Goal: Check status: Check status

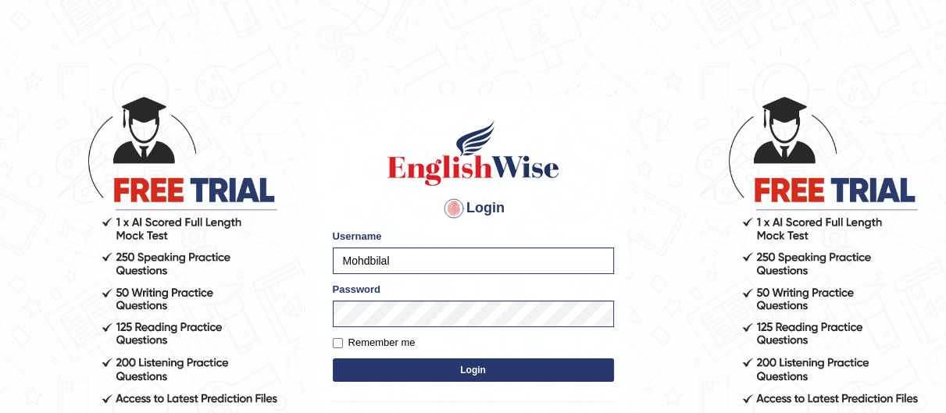
drag, startPoint x: 567, startPoint y: 270, endPoint x: 277, endPoint y: 297, distance: 291.2
click at [277, 297] on body "Login Please fix the following errors: Username Mohdbilal Password Remember me …" at bounding box center [473, 254] width 946 height 413
type input "nipenyogesh"
click at [0, 292] on body "Login Please fix the following errors: Username nipenyogesh Password Remember m…" at bounding box center [473, 254] width 946 height 413
click at [333, 359] on button "Login" at bounding box center [473, 370] width 281 height 23
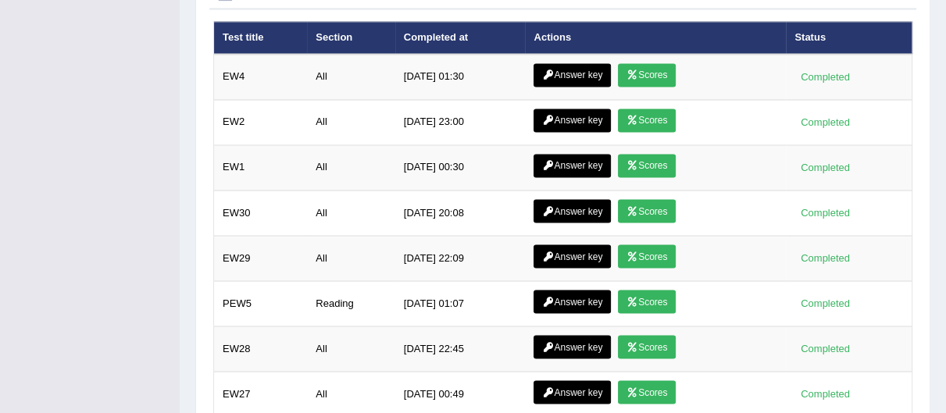
scroll to position [2383, 0]
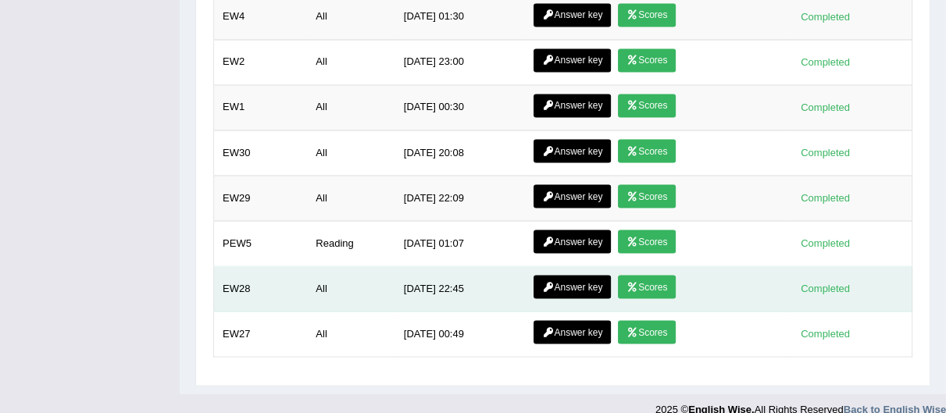
click at [592, 275] on link "Answer key" at bounding box center [572, 286] width 77 height 23
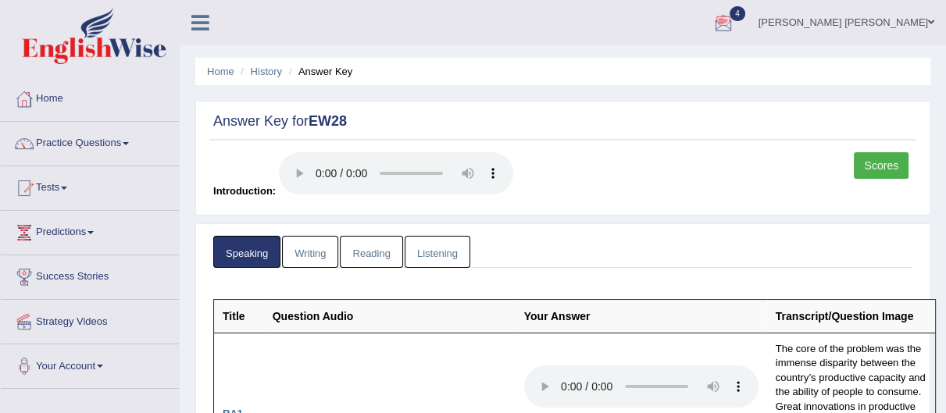
click at [317, 243] on link "Writing" at bounding box center [310, 252] width 56 height 32
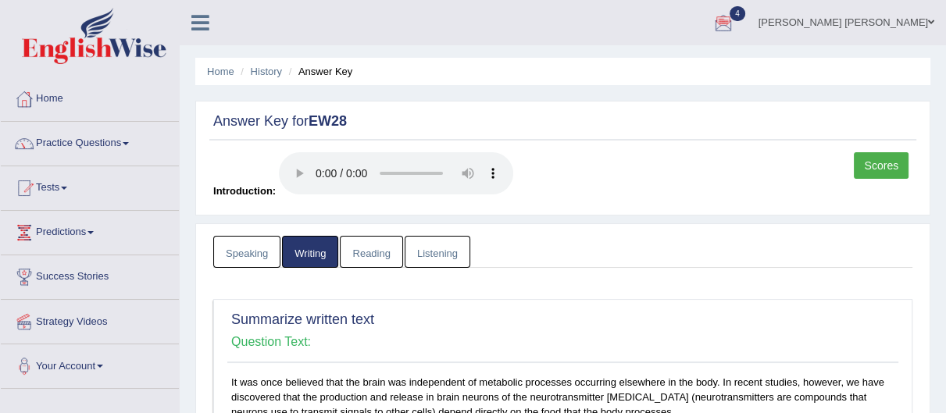
click at [367, 256] on link "Reading" at bounding box center [371, 252] width 63 height 32
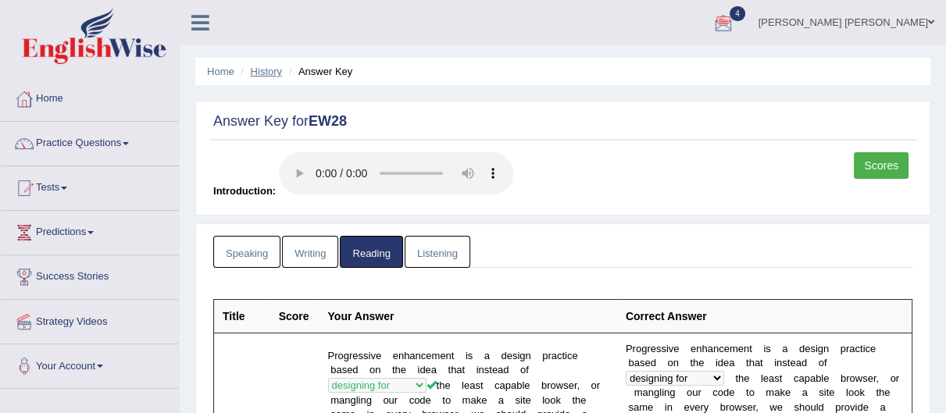
click at [262, 68] on link "History" at bounding box center [266, 72] width 31 height 12
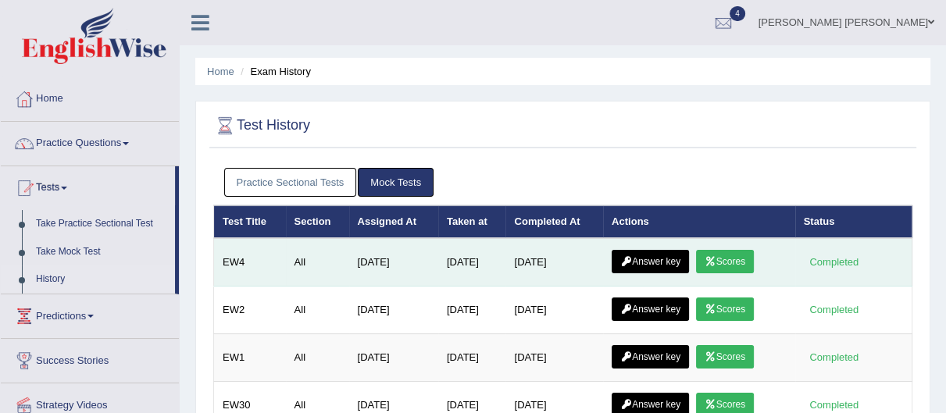
click at [664, 263] on link "Answer key" at bounding box center [650, 261] width 77 height 23
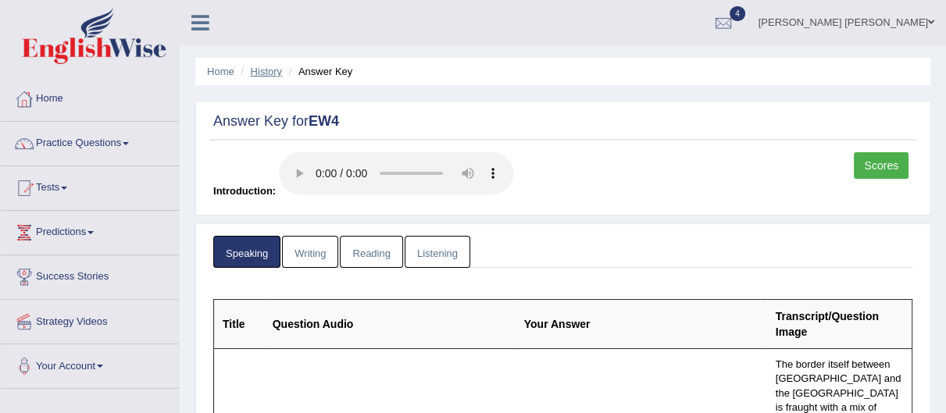
click at [269, 70] on link "History" at bounding box center [266, 72] width 31 height 12
